Goal: Navigation & Orientation: Go to known website

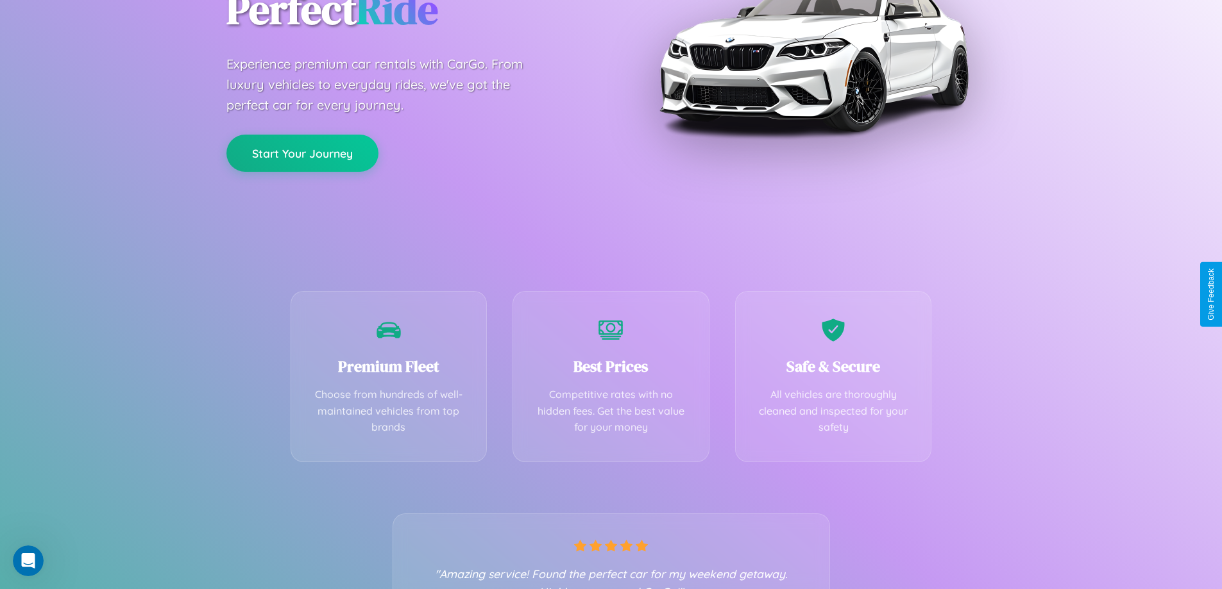
scroll to position [253, 0]
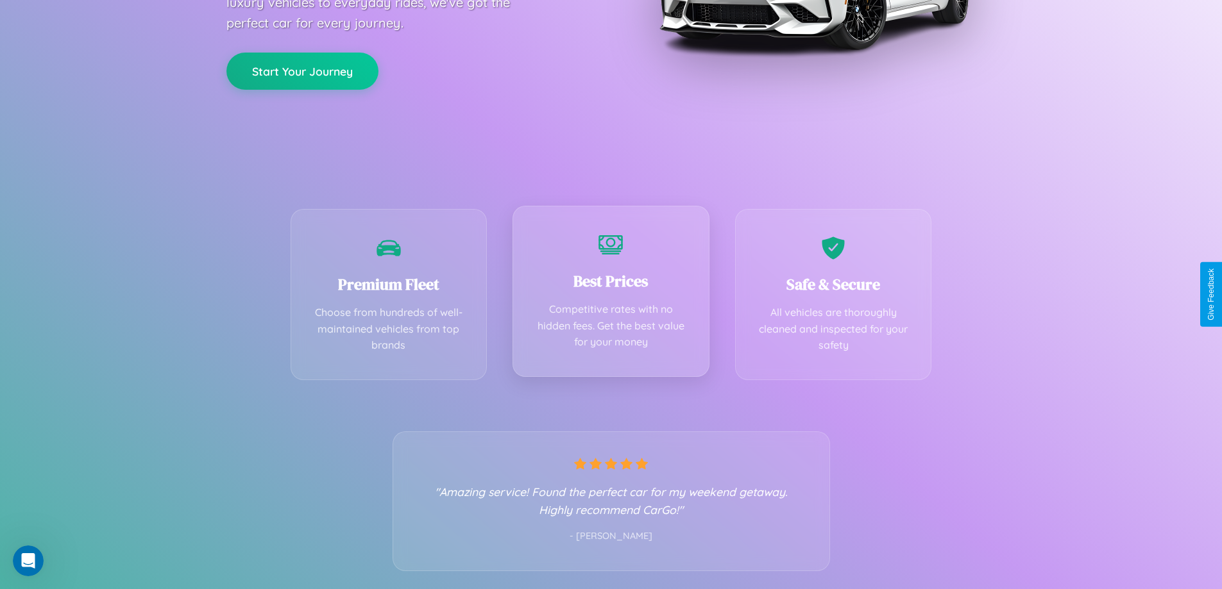
click at [611, 294] on div "Best Prices Competitive rates with no hidden fees. Get the best value for your …" at bounding box center [611, 291] width 197 height 171
click at [302, 70] on button "Start Your Journey" at bounding box center [302, 69] width 152 height 37
click at [302, 69] on button "Start Your Journey" at bounding box center [302, 69] width 152 height 37
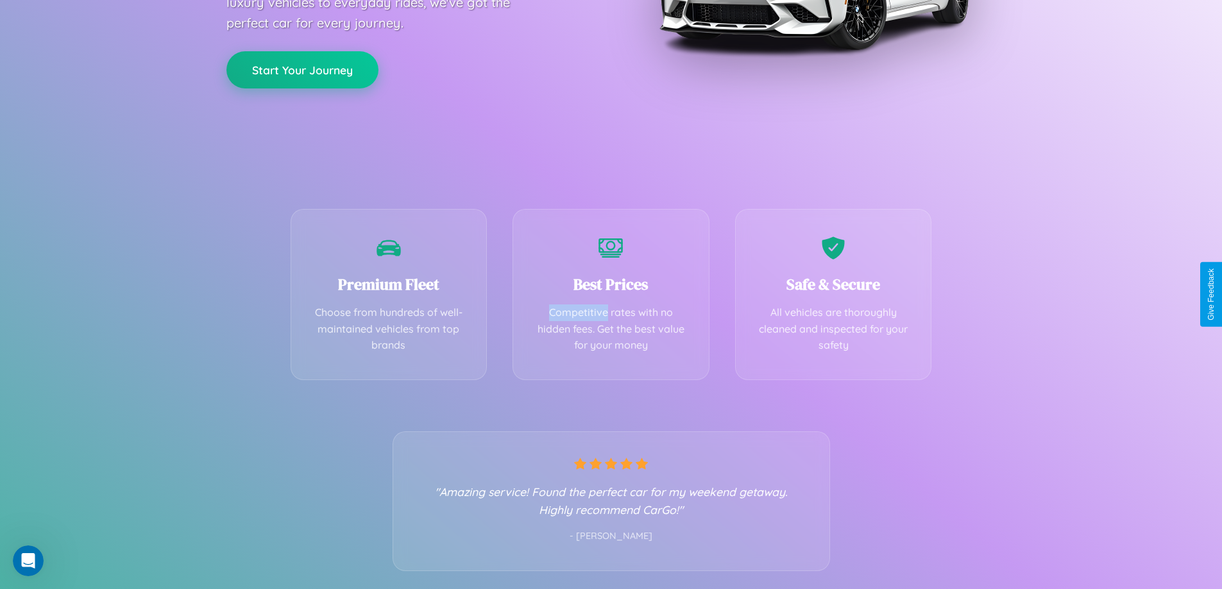
click at [302, 69] on button "Start Your Journey" at bounding box center [302, 69] width 152 height 37
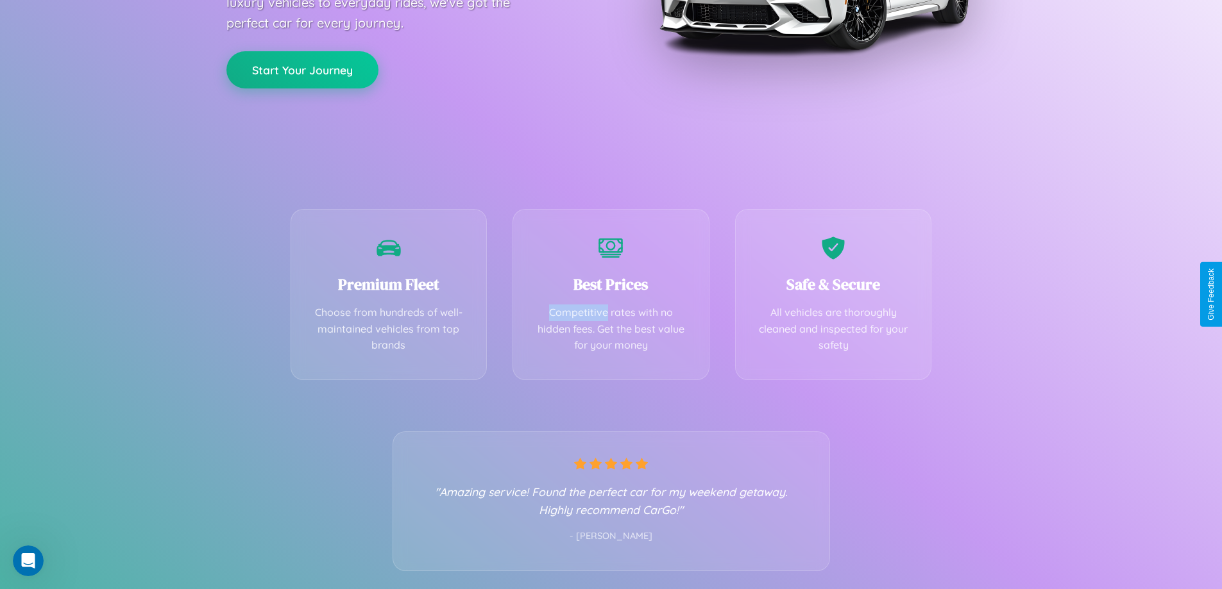
click at [302, 69] on button "Start Your Journey" at bounding box center [302, 69] width 152 height 37
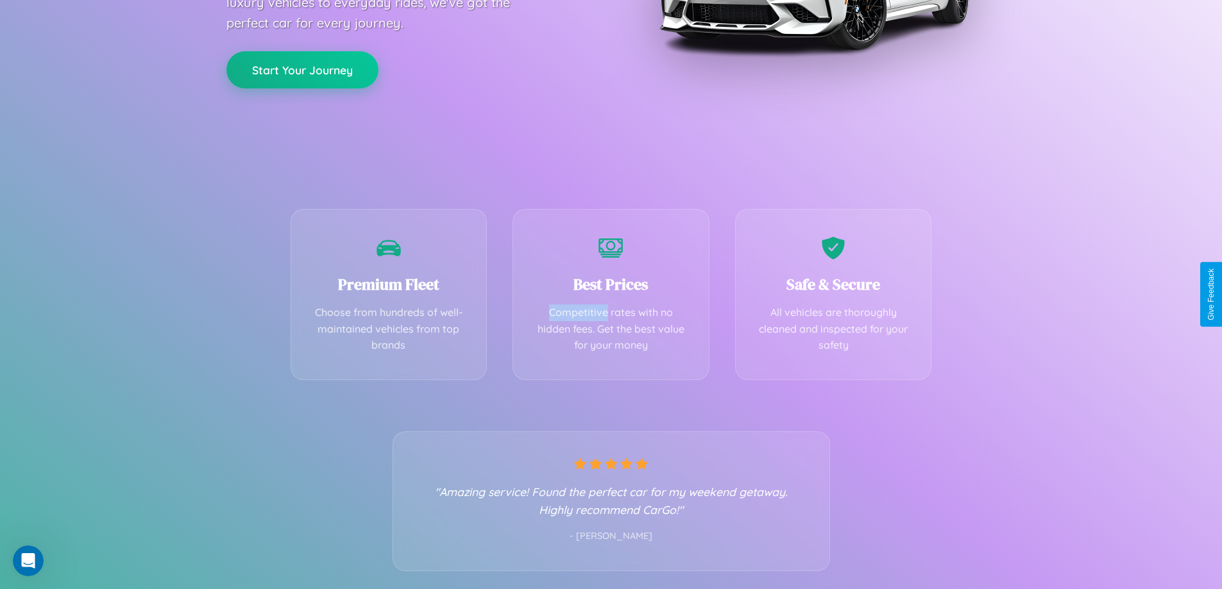
click at [302, 69] on button "Start Your Journey" at bounding box center [302, 69] width 152 height 37
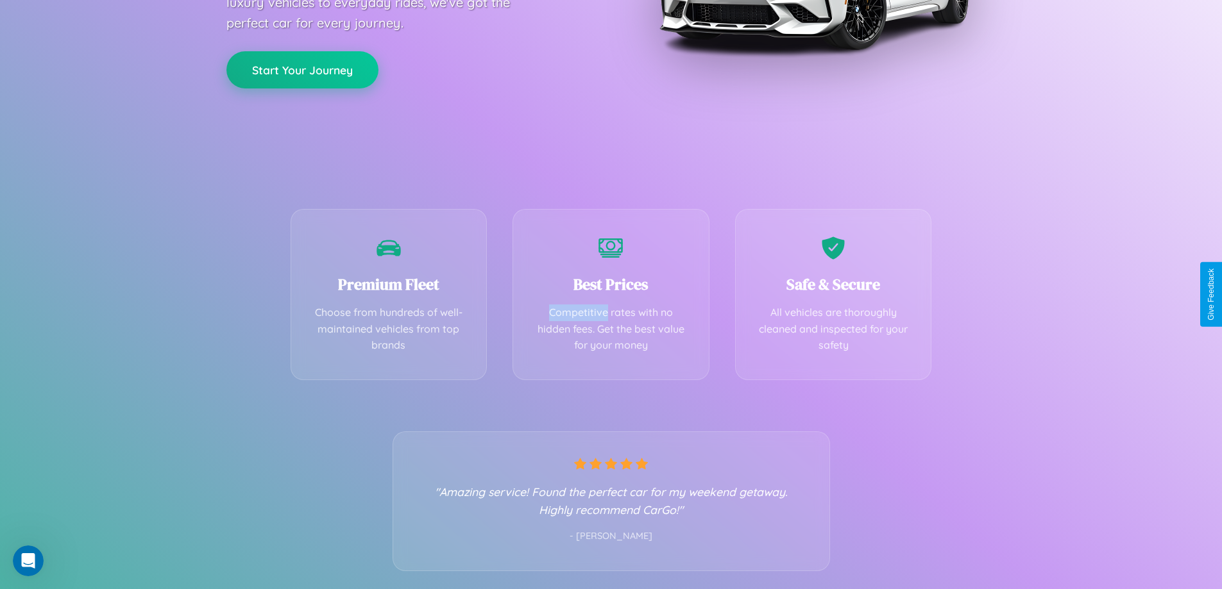
click at [302, 69] on button "Start Your Journey" at bounding box center [302, 69] width 152 height 37
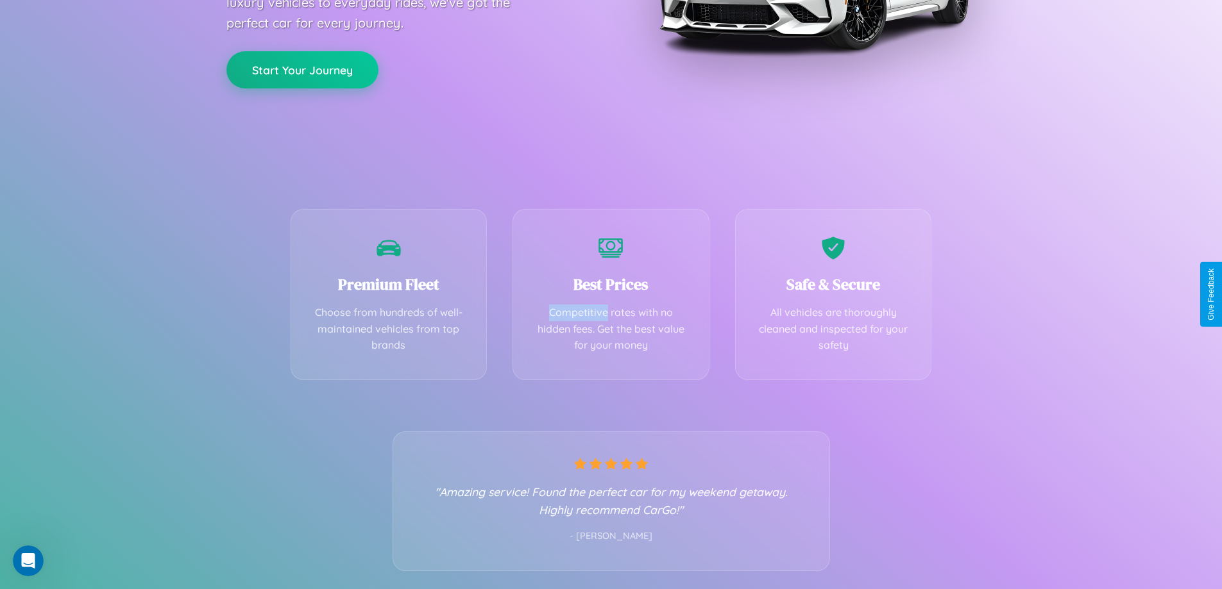
click at [302, 69] on button "Start Your Journey" at bounding box center [302, 69] width 152 height 37
